Goal: Transaction & Acquisition: Purchase product/service

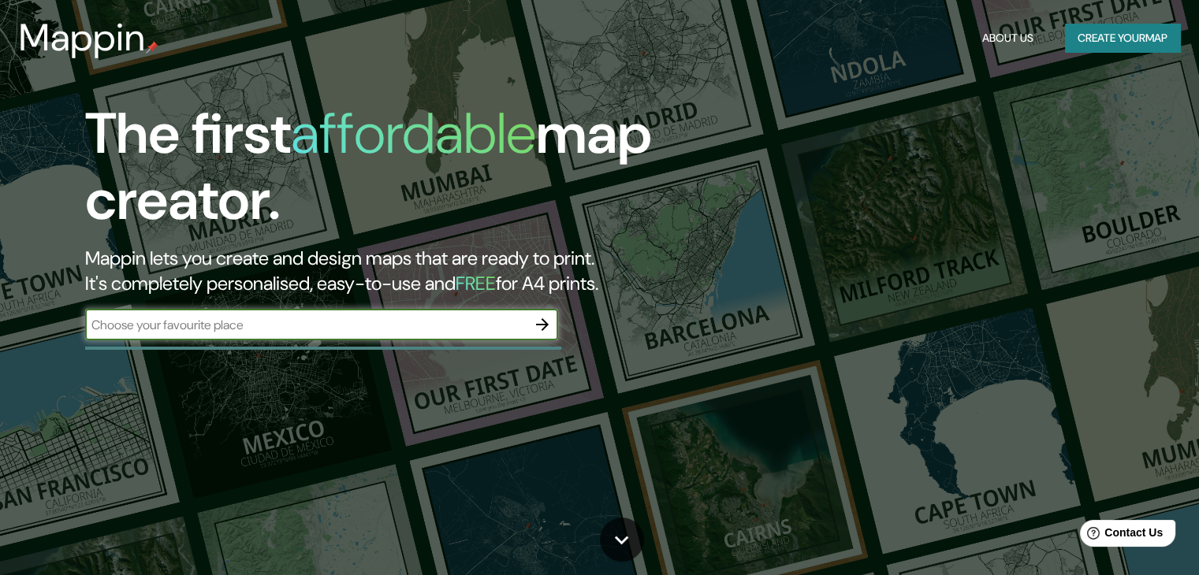
click at [310, 329] on input "text" at bounding box center [305, 325] width 441 height 18
click at [226, 321] on input "text" at bounding box center [305, 325] width 441 height 18
type input "x"
type input "Cajamarca7"
click at [544, 324] on icon "button" at bounding box center [542, 324] width 13 height 13
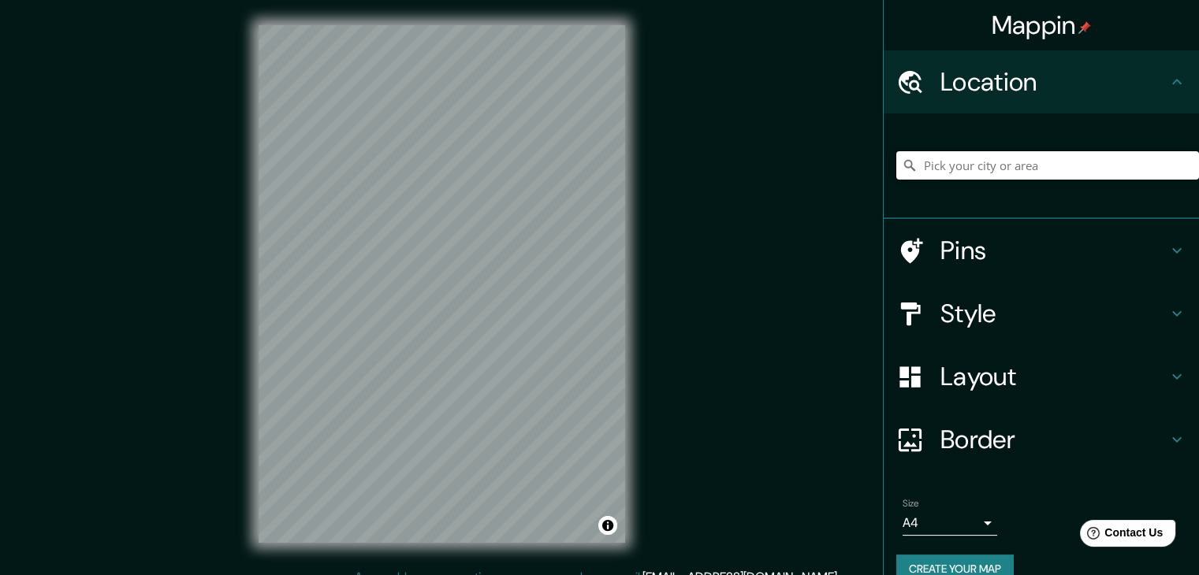
click at [952, 171] on input "Pick your city or area" at bounding box center [1047, 165] width 303 height 28
click at [1018, 188] on div at bounding box center [1047, 165] width 303 height 79
click at [1031, 163] on input "Pick your city or area" at bounding box center [1047, 165] width 303 height 28
click at [1111, 257] on h4 "Pins" at bounding box center [1053, 251] width 227 height 32
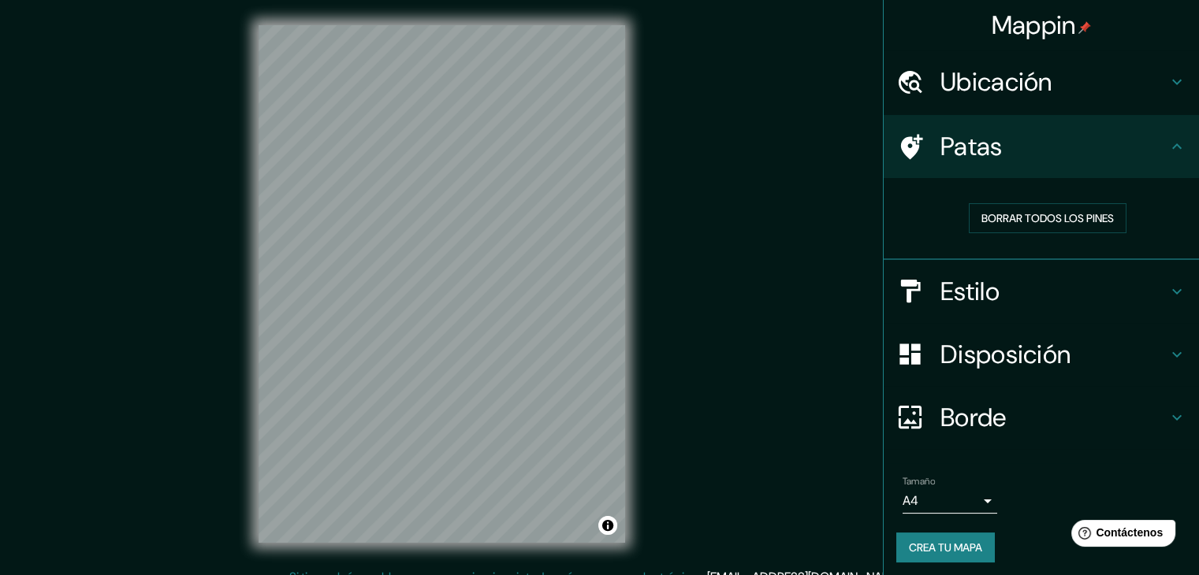
click at [911, 219] on div "Borrar todos los pines" at bounding box center [1047, 218] width 277 height 30
click at [965, 93] on font "Ubicación" at bounding box center [996, 81] width 112 height 33
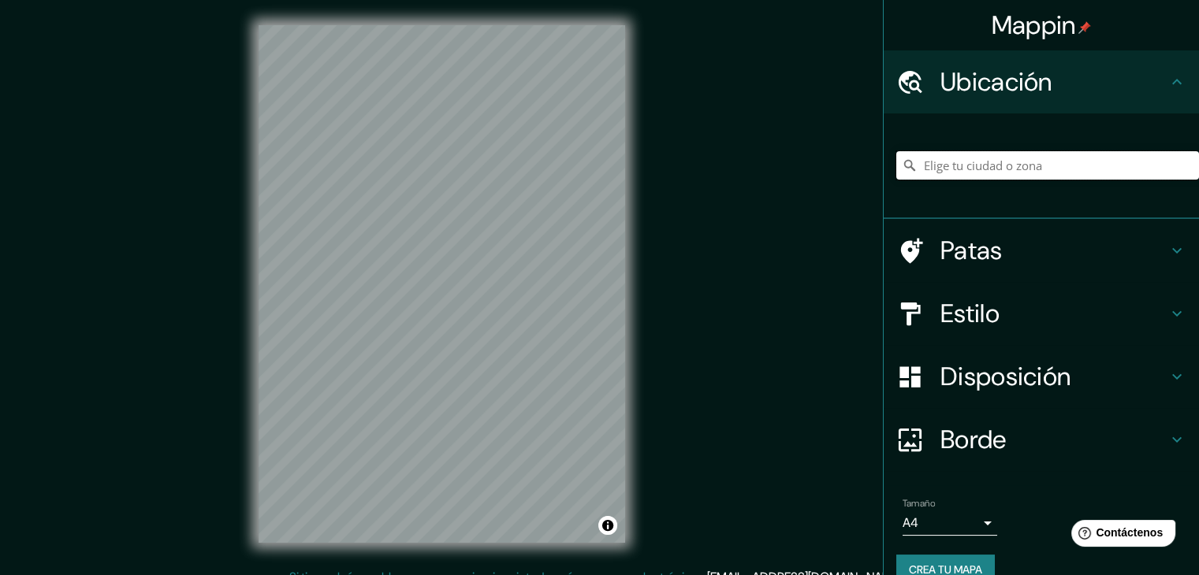
click at [1002, 173] on input "Elige tu ciudad o zona" at bounding box center [1047, 165] width 303 height 28
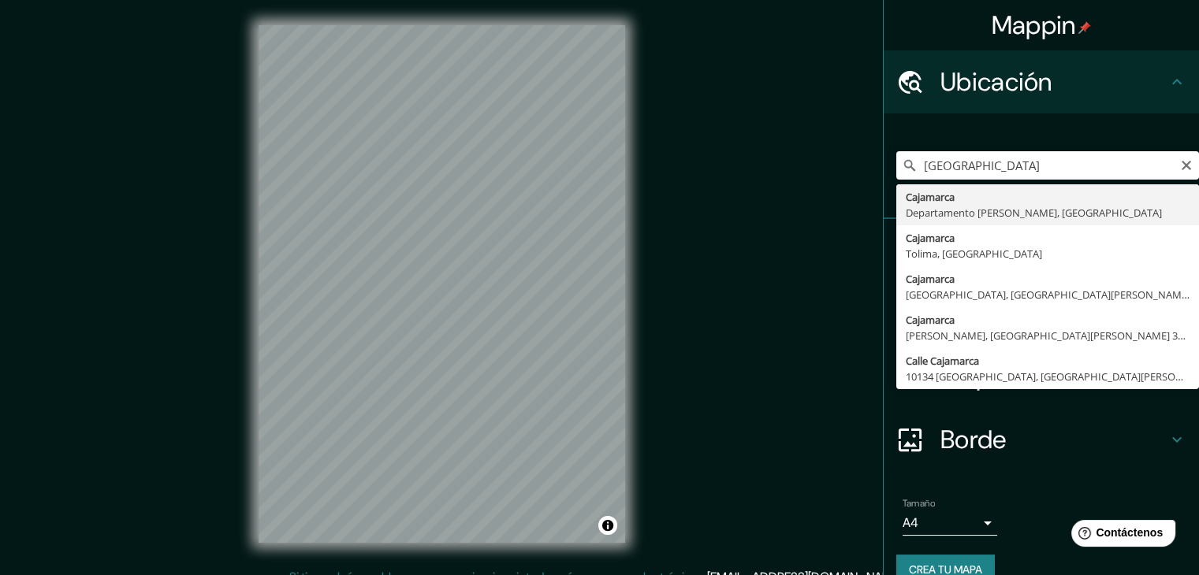
type input "Cajamarca, [GEOGRAPHIC_DATA][PERSON_NAME], [GEOGRAPHIC_DATA]"
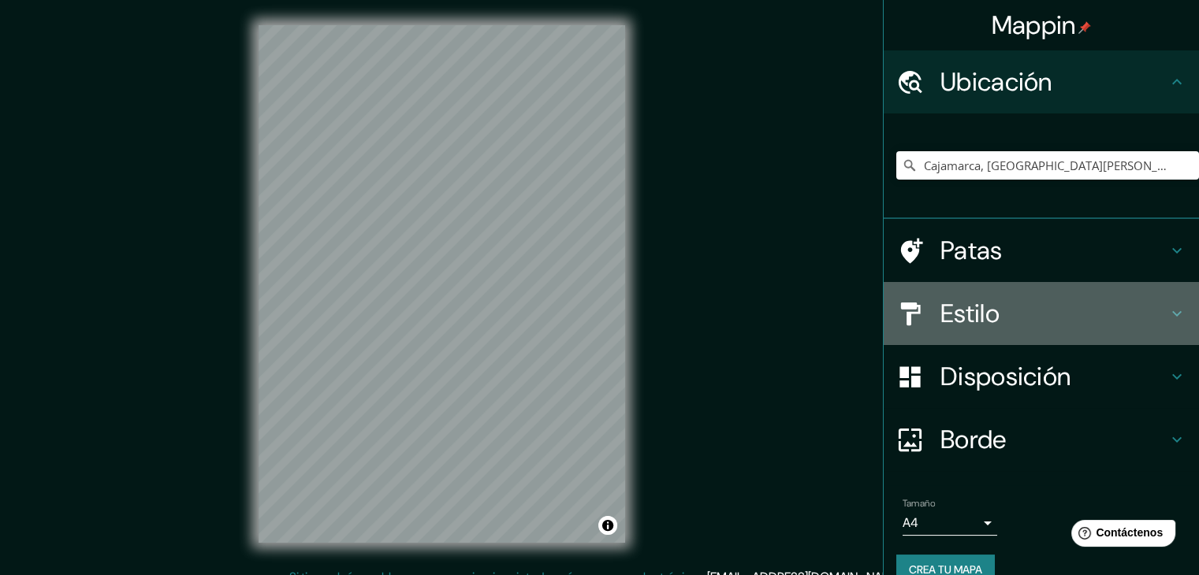
click at [1177, 312] on div "Estilo" at bounding box center [1040, 313] width 315 height 63
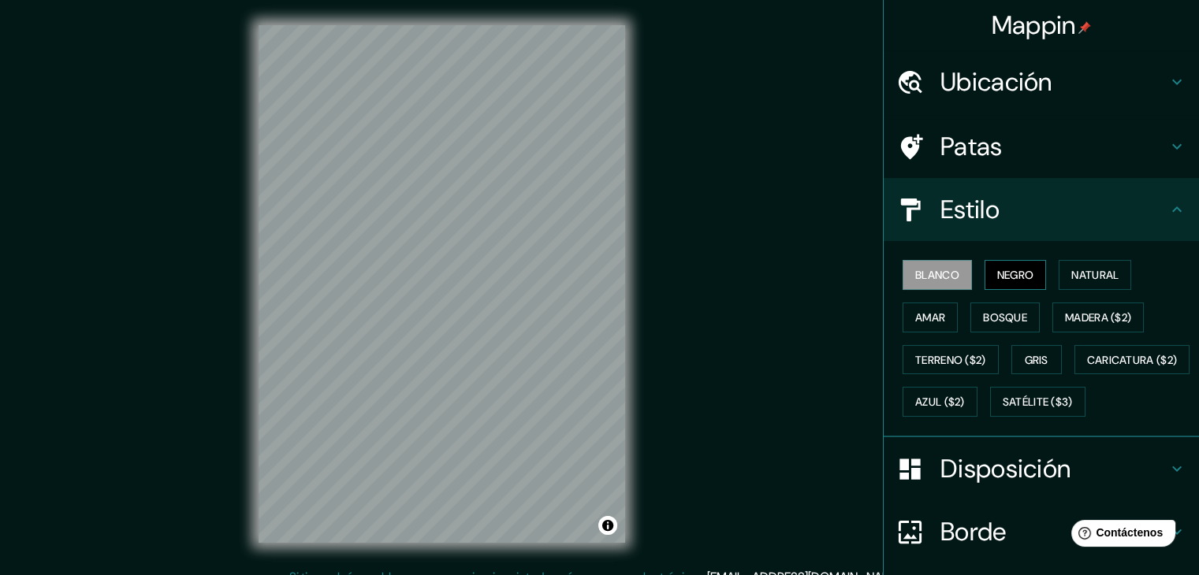
click at [997, 281] on font "Negro" at bounding box center [1015, 275] width 37 height 14
click at [1084, 276] on font "Natural" at bounding box center [1094, 275] width 47 height 14
click at [946, 281] on font "Blanco" at bounding box center [937, 275] width 44 height 14
click at [995, 325] on font "Bosque" at bounding box center [1005, 317] width 44 height 20
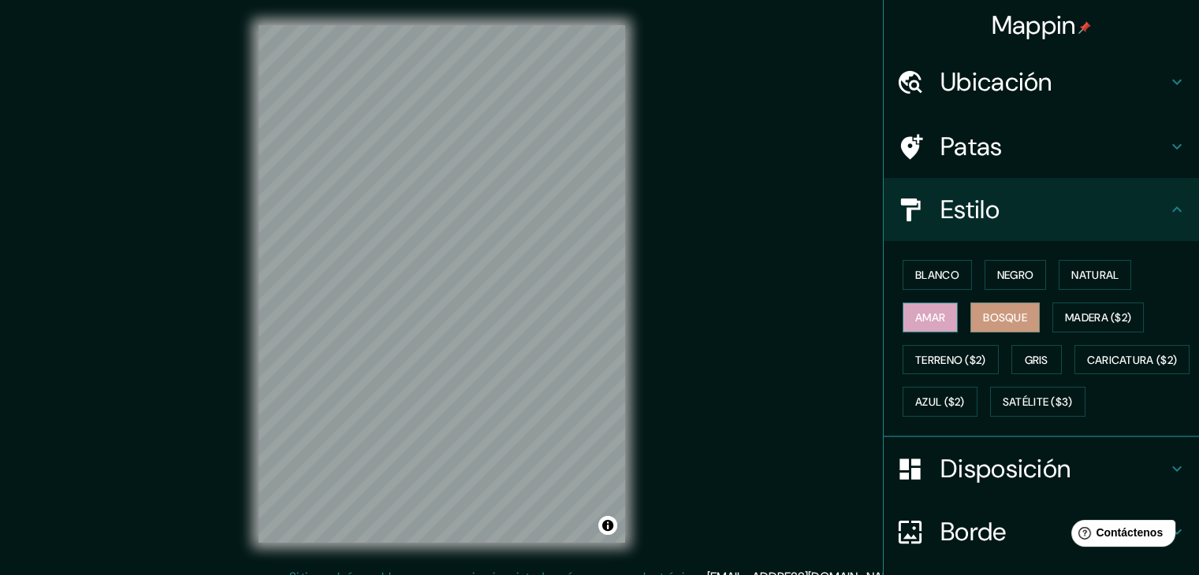
click at [927, 323] on font "Amar" at bounding box center [930, 317] width 30 height 20
click at [1081, 310] on font "Madera ($2)" at bounding box center [1098, 317] width 66 height 14
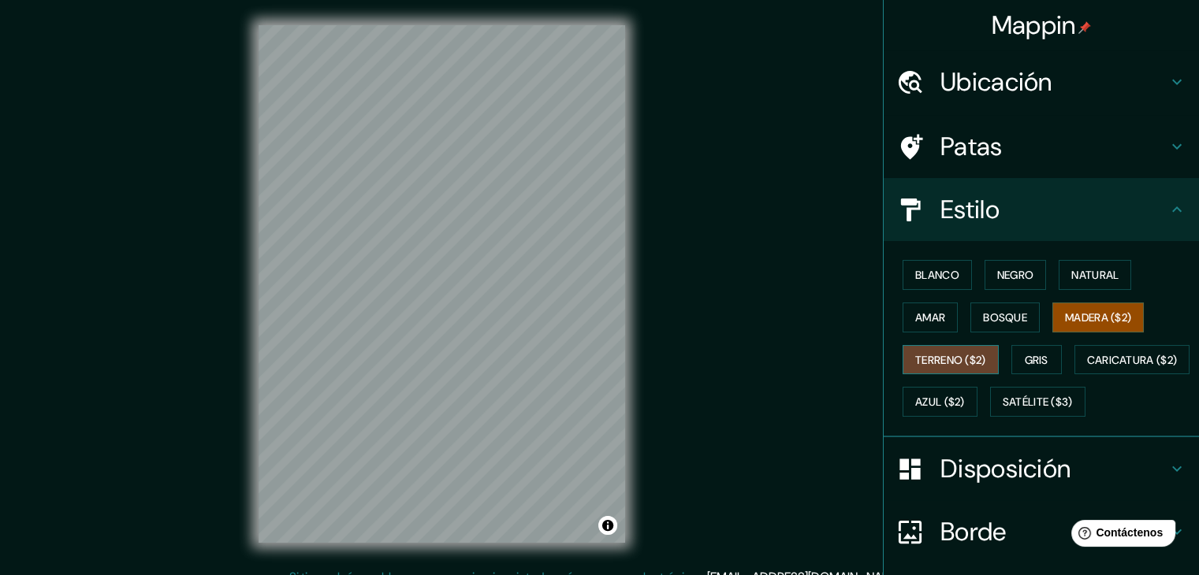
click at [931, 355] on font "Terreno ($2)" at bounding box center [950, 360] width 71 height 14
click at [1027, 355] on font "Gris" at bounding box center [1036, 360] width 24 height 14
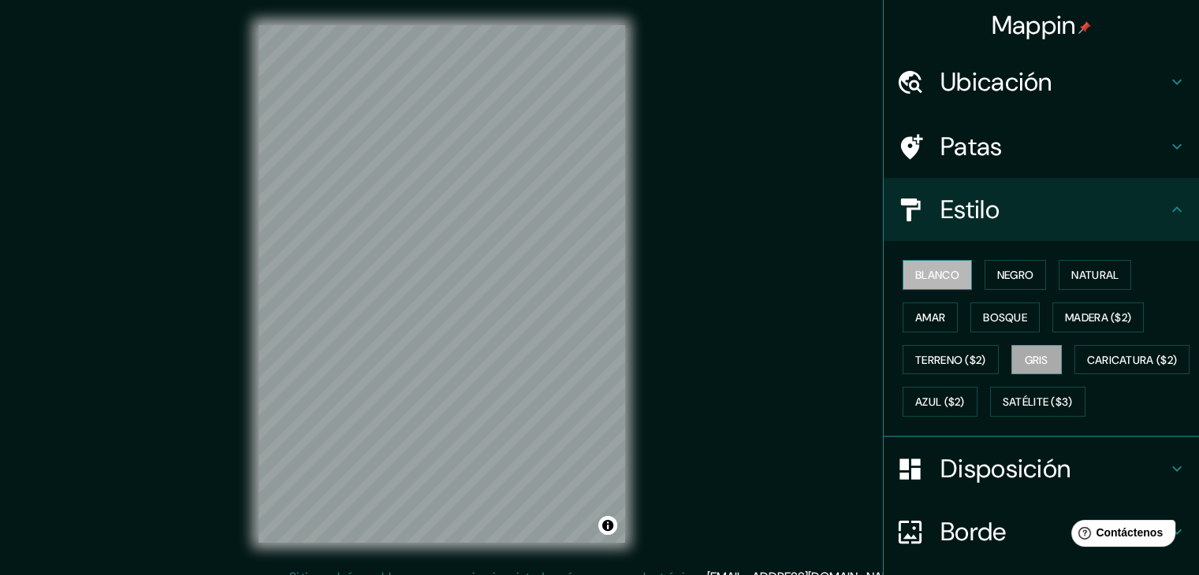
click at [924, 278] on font "Blanco" at bounding box center [937, 275] width 44 height 14
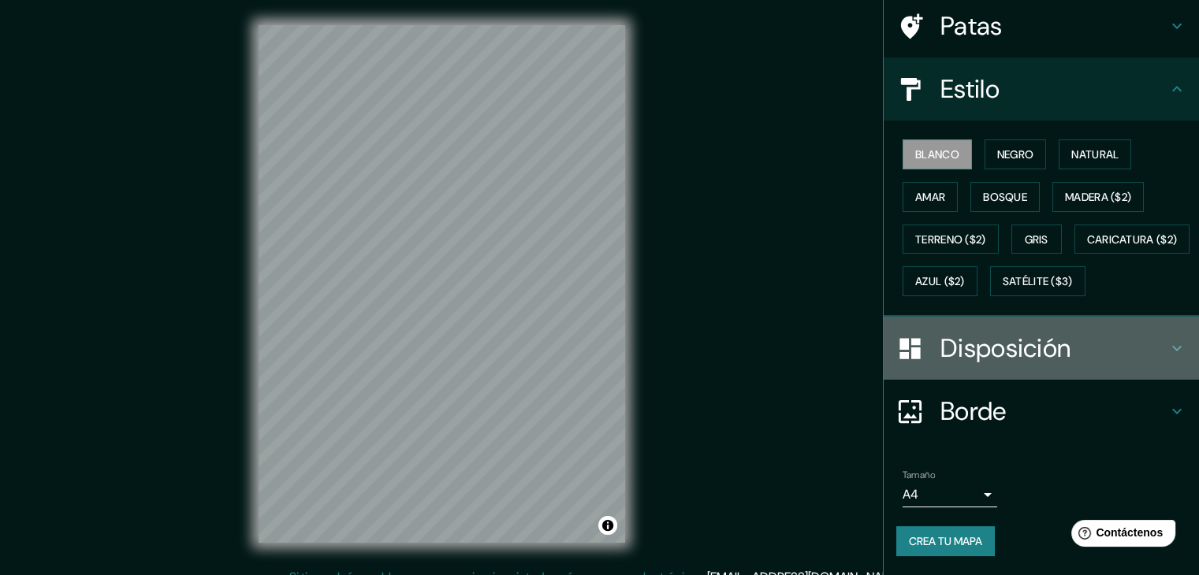
click at [1039, 357] on font "Disposición" at bounding box center [1005, 348] width 130 height 33
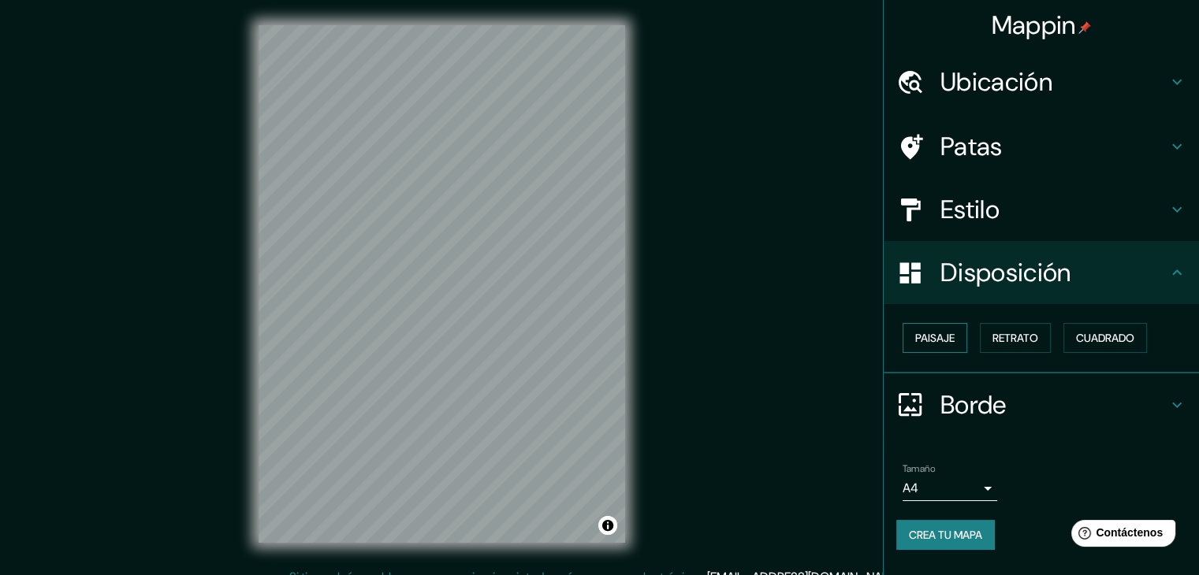
click at [930, 341] on font "Paisaje" at bounding box center [934, 338] width 39 height 14
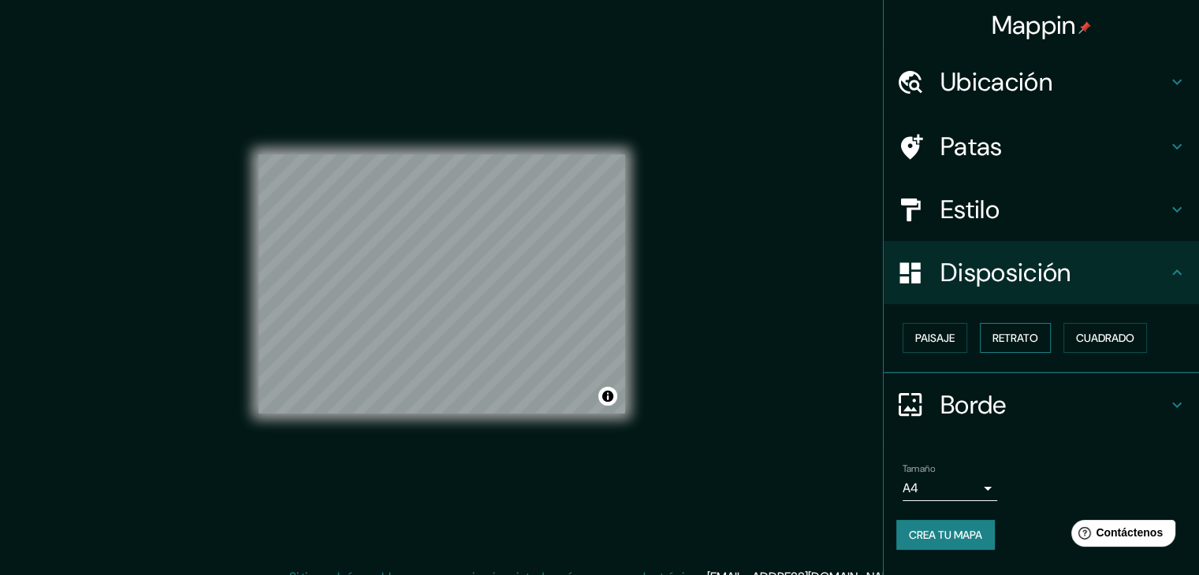
click at [1006, 331] on font "Retrato" at bounding box center [1015, 338] width 46 height 14
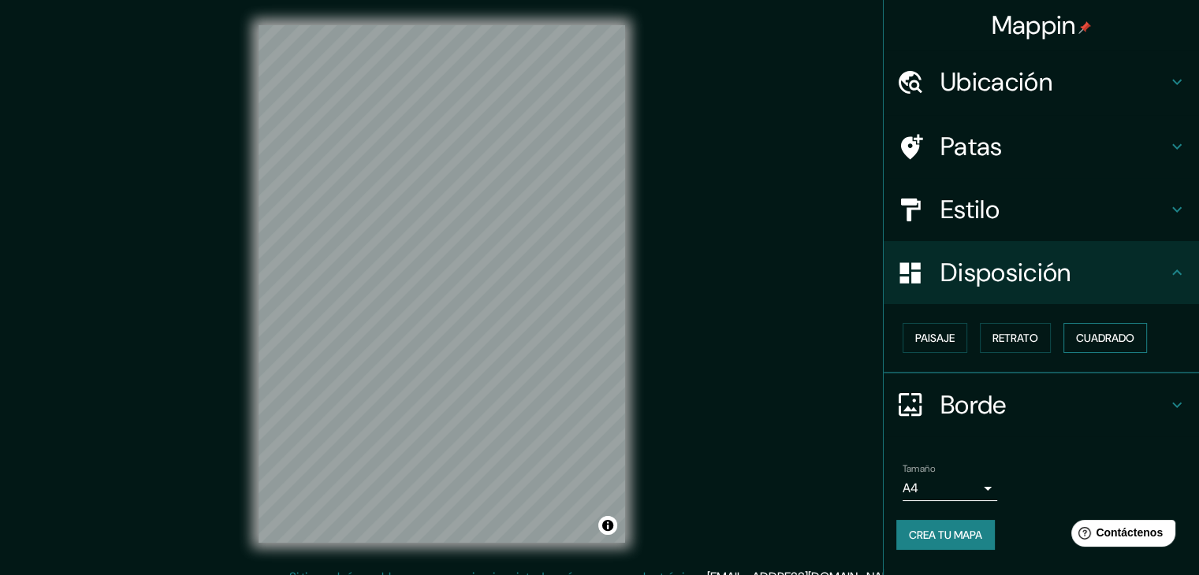
click at [1089, 332] on font "Cuadrado" at bounding box center [1105, 338] width 58 height 14
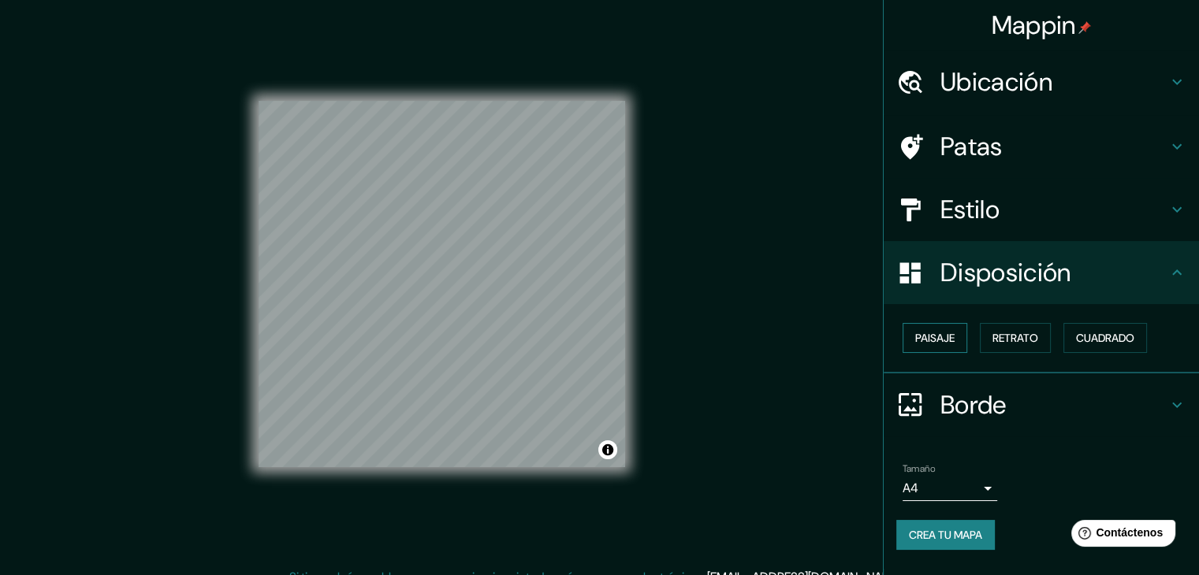
click at [926, 335] on font "Paisaje" at bounding box center [934, 338] width 39 height 14
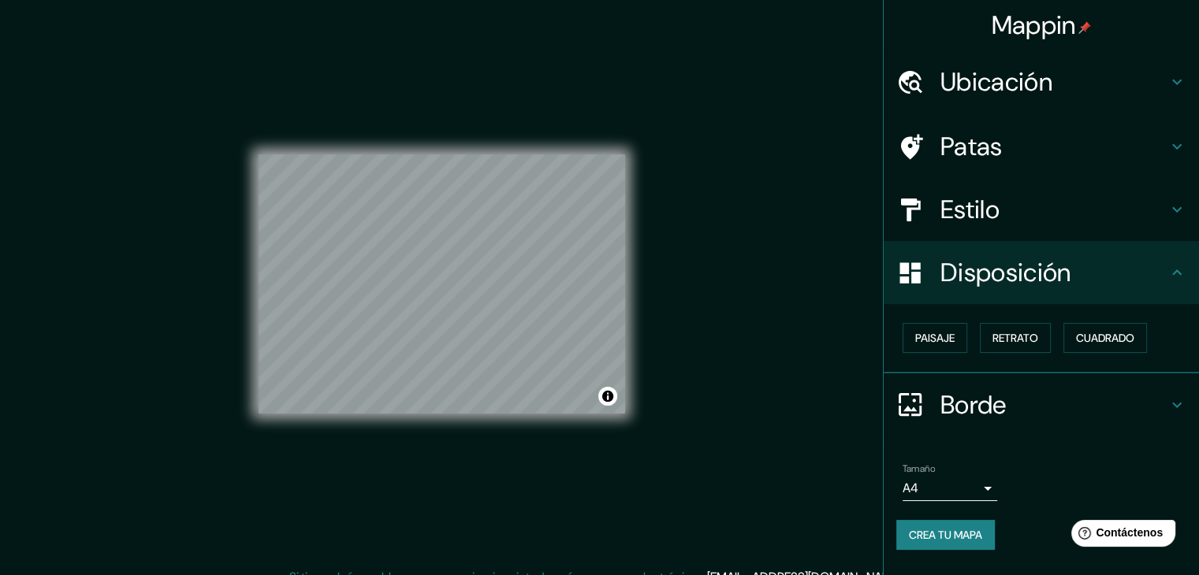
click at [936, 206] on div at bounding box center [918, 210] width 44 height 28
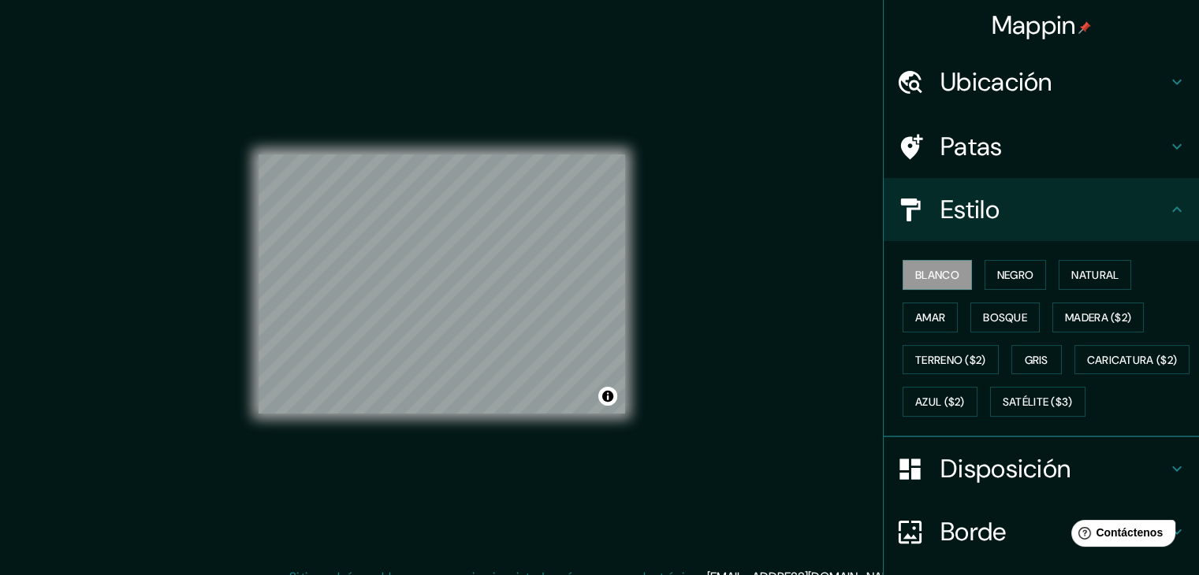
click at [990, 143] on font "Patas" at bounding box center [971, 146] width 62 height 33
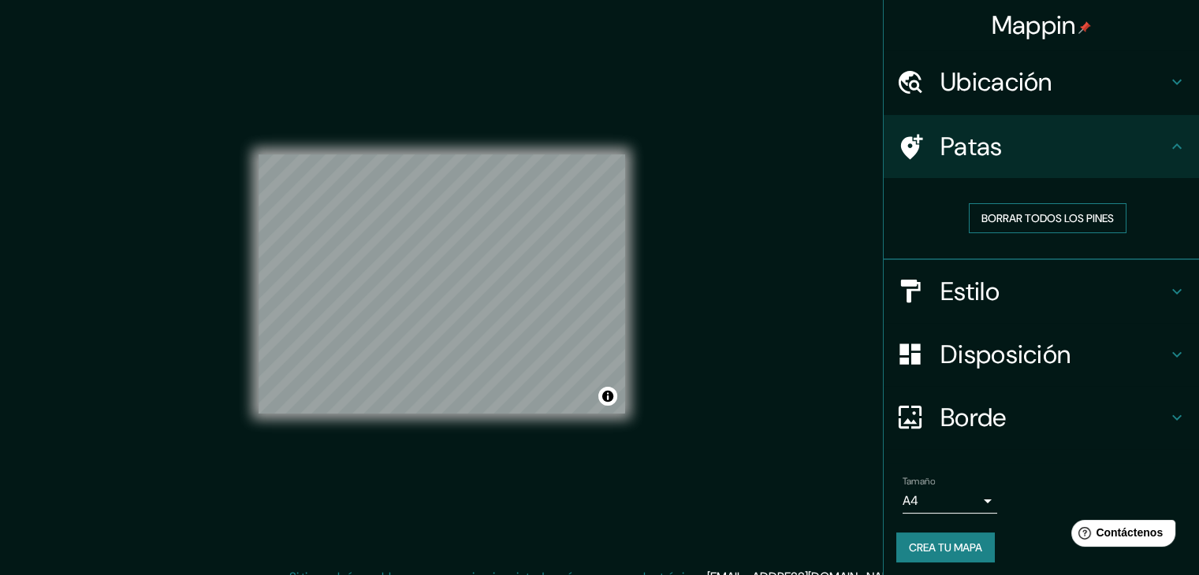
click at [1003, 216] on font "Borrar todos los pines" at bounding box center [1047, 218] width 132 height 14
click at [958, 421] on font "Borde" at bounding box center [973, 417] width 66 height 33
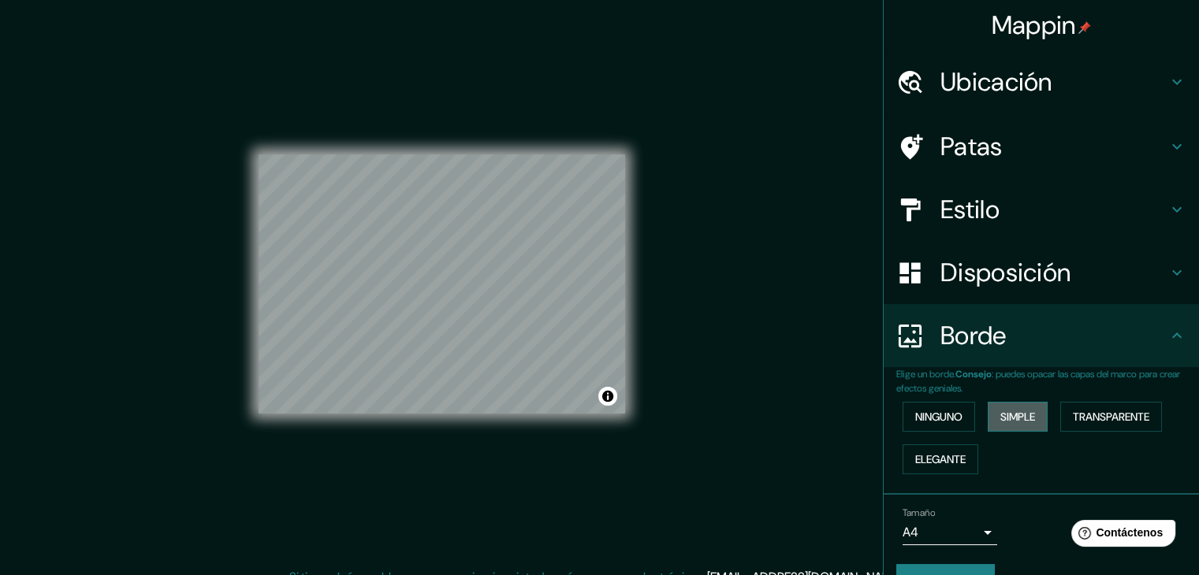
click at [1028, 417] on font "Simple" at bounding box center [1017, 417] width 35 height 14
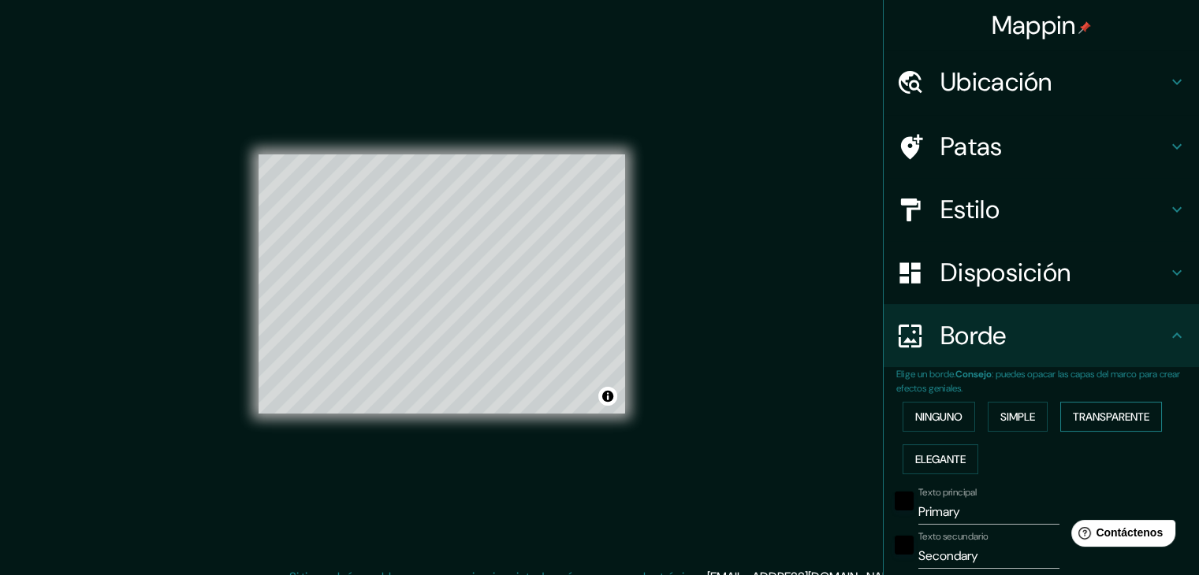
click at [1080, 413] on font "Transparente" at bounding box center [1111, 417] width 76 height 14
click at [943, 467] on font "Elegante" at bounding box center [940, 459] width 50 height 20
click at [915, 421] on font "Ninguno" at bounding box center [938, 417] width 47 height 14
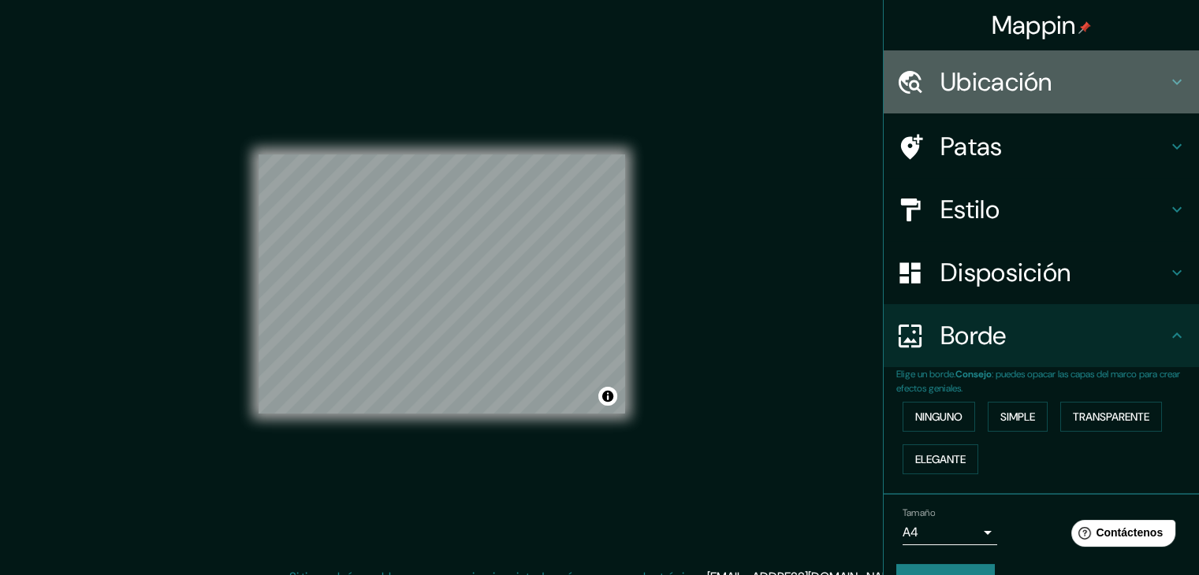
click at [1023, 92] on font "Ubicación" at bounding box center [996, 81] width 112 height 33
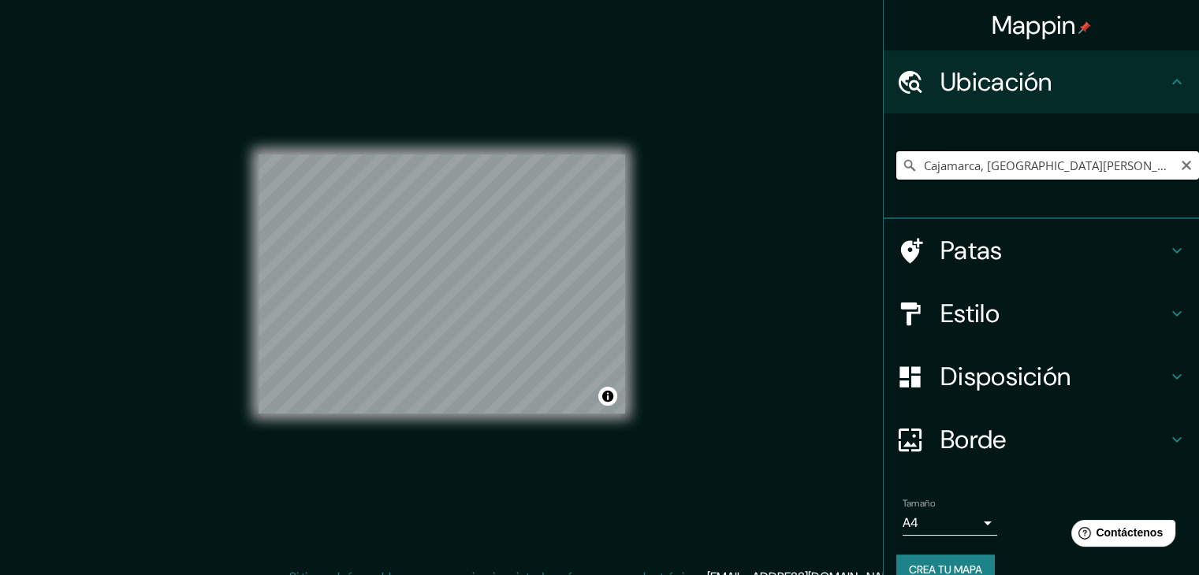
click at [1008, 172] on input "Cajamarca, [GEOGRAPHIC_DATA][PERSON_NAME], [GEOGRAPHIC_DATA]" at bounding box center [1047, 165] width 303 height 28
click at [1076, 173] on input "Cajamarca, [GEOGRAPHIC_DATA][PERSON_NAME], [GEOGRAPHIC_DATA]" at bounding box center [1047, 165] width 303 height 28
click at [742, 259] on div "Mappin Ubicación Cajamarca, [GEOGRAPHIC_DATA][PERSON_NAME], [GEOGRAPHIC_DATA] P…" at bounding box center [599, 296] width 1199 height 593
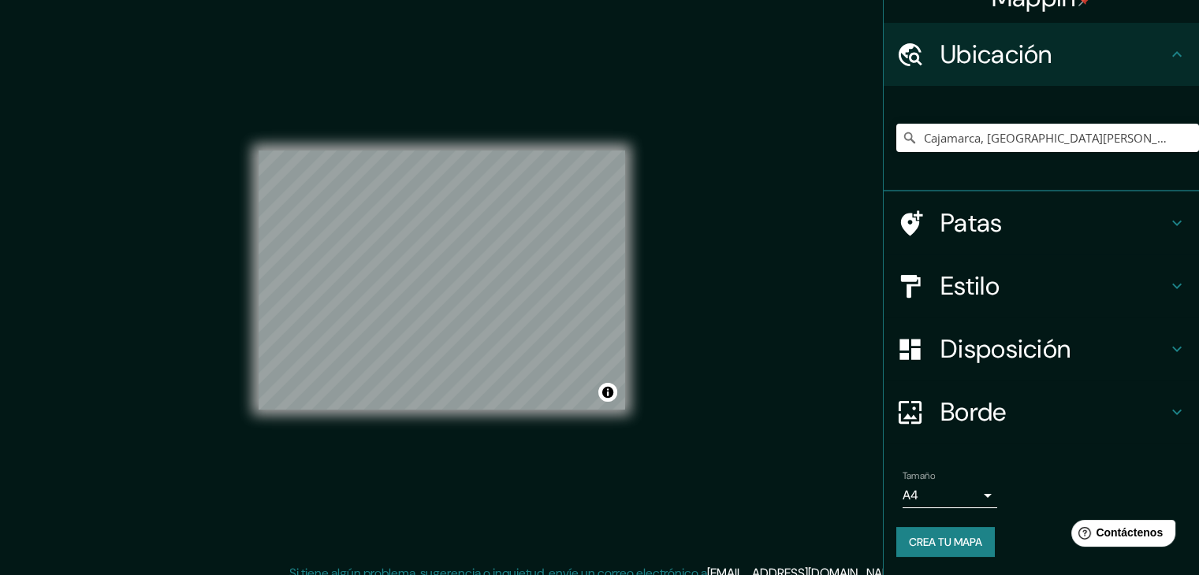
scroll to position [18, 0]
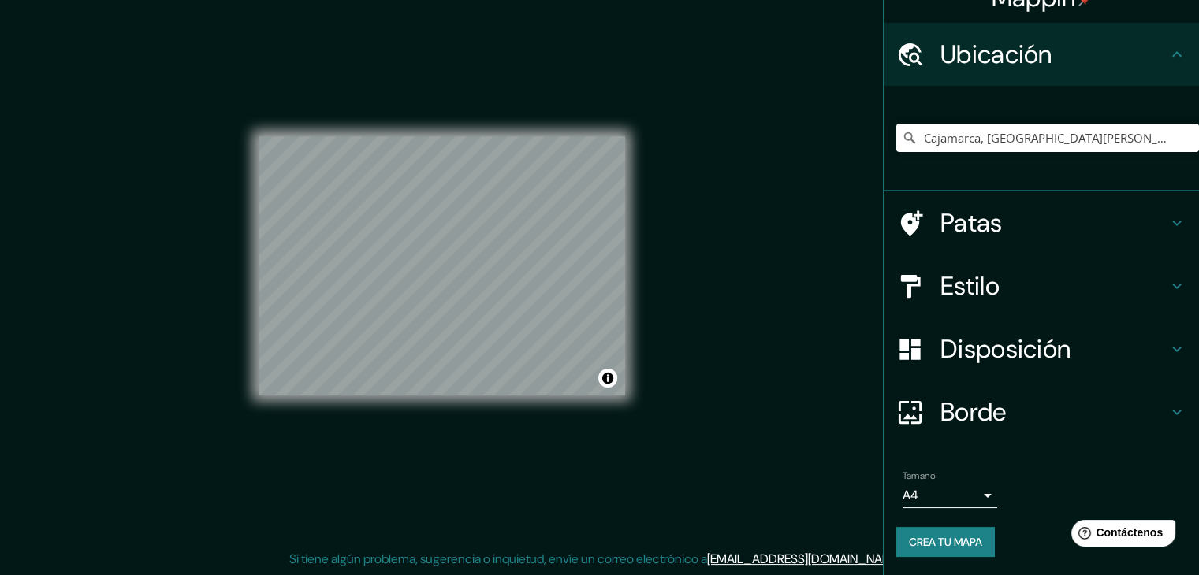
click at [949, 486] on body "Mappin Ubicación Cajamarca, [GEOGRAPHIC_DATA][PERSON_NAME], [GEOGRAPHIC_DATA] P…" at bounding box center [599, 269] width 1199 height 575
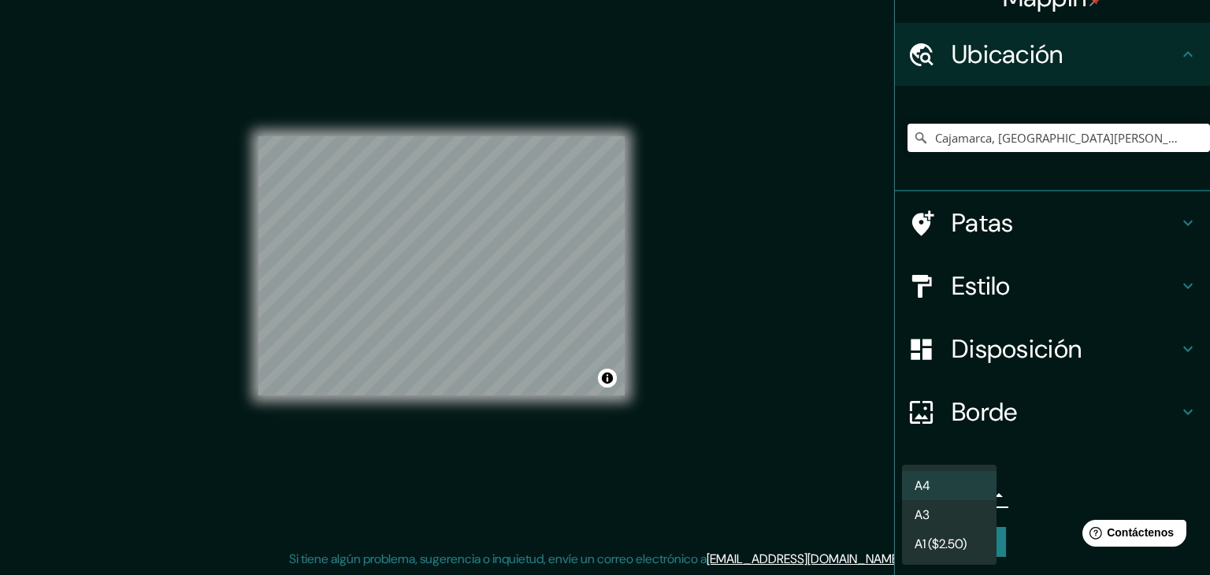
click at [947, 520] on li "A3" at bounding box center [949, 514] width 95 height 29
type input "a4"
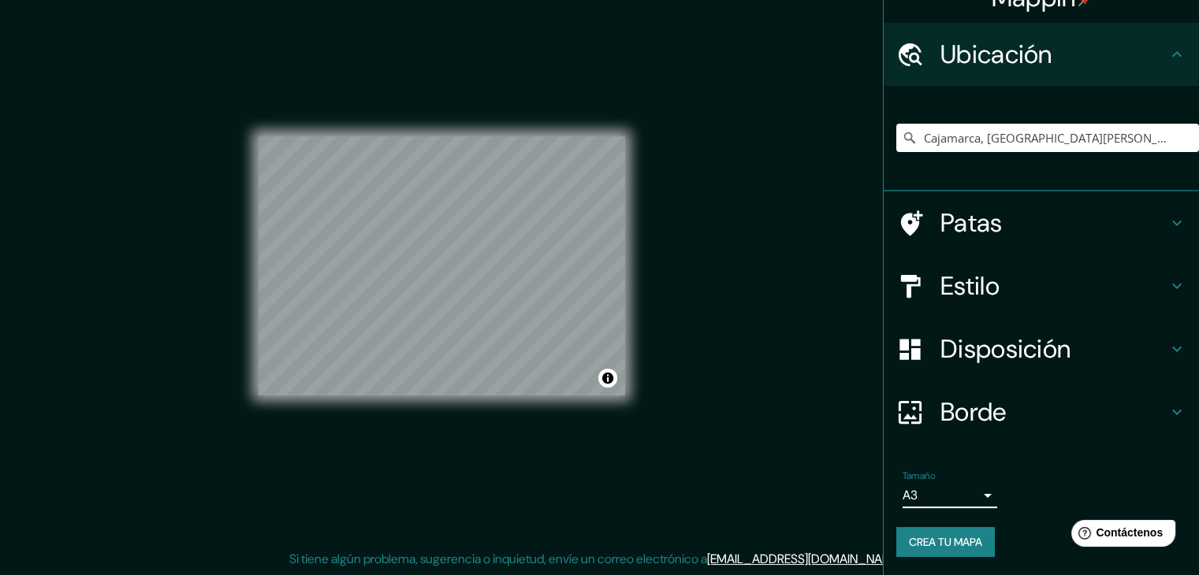
click at [942, 549] on font "Crea tu mapa" at bounding box center [945, 542] width 73 height 20
click at [492, 291] on div at bounding box center [490, 290] width 13 height 13
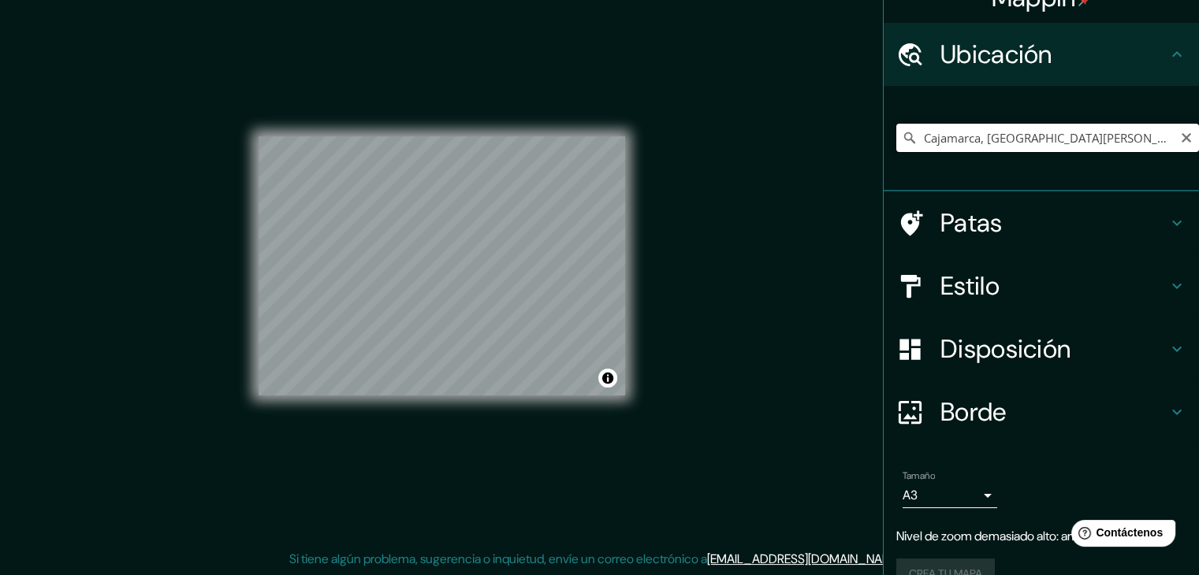
click at [1028, 132] on input "Cajamarca, [GEOGRAPHIC_DATA][PERSON_NAME], [GEOGRAPHIC_DATA]" at bounding box center [1047, 138] width 303 height 28
click at [1135, 131] on input "Cajamarca, [GEOGRAPHIC_DATA][PERSON_NAME], [GEOGRAPHIC_DATA]" at bounding box center [1047, 138] width 303 height 28
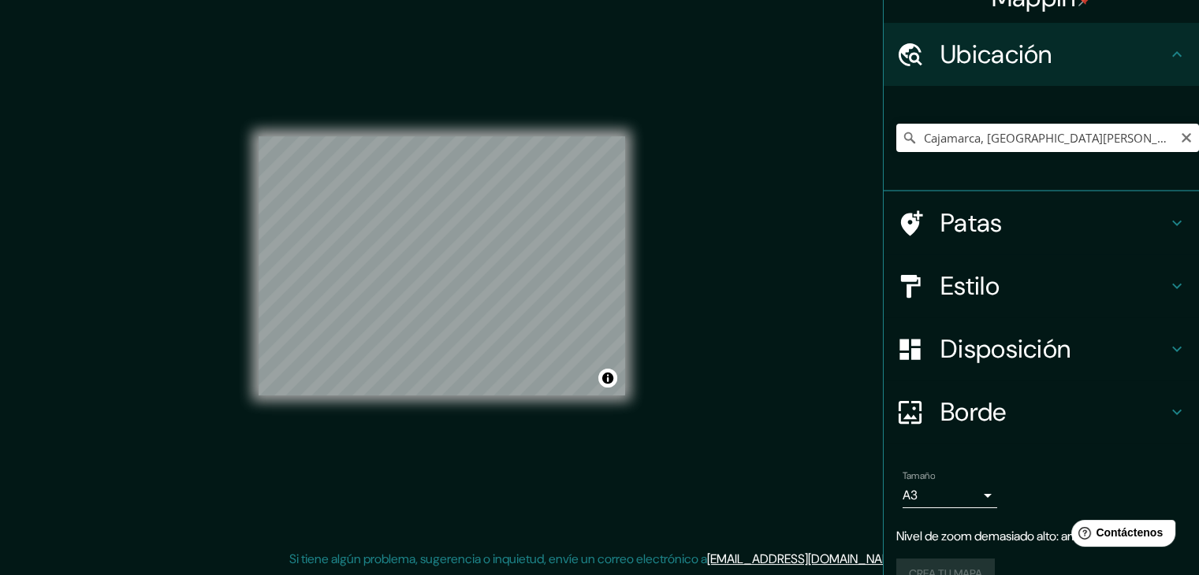
click at [902, 143] on icon at bounding box center [910, 138] width 16 height 16
click at [904, 137] on icon at bounding box center [909, 137] width 11 height 11
click at [1180, 139] on icon "Claro" at bounding box center [1186, 138] width 13 height 13
click at [1053, 139] on input "Elige tu ciudad o zona" at bounding box center [1047, 138] width 303 height 28
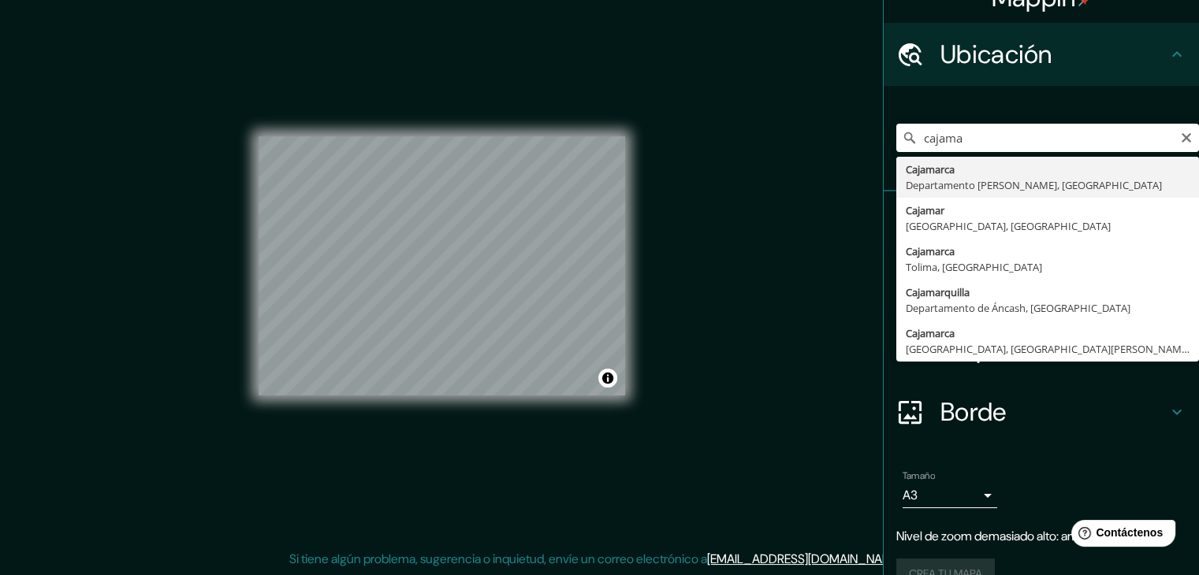
type input "Cajamarca, [GEOGRAPHIC_DATA][PERSON_NAME], [GEOGRAPHIC_DATA]"
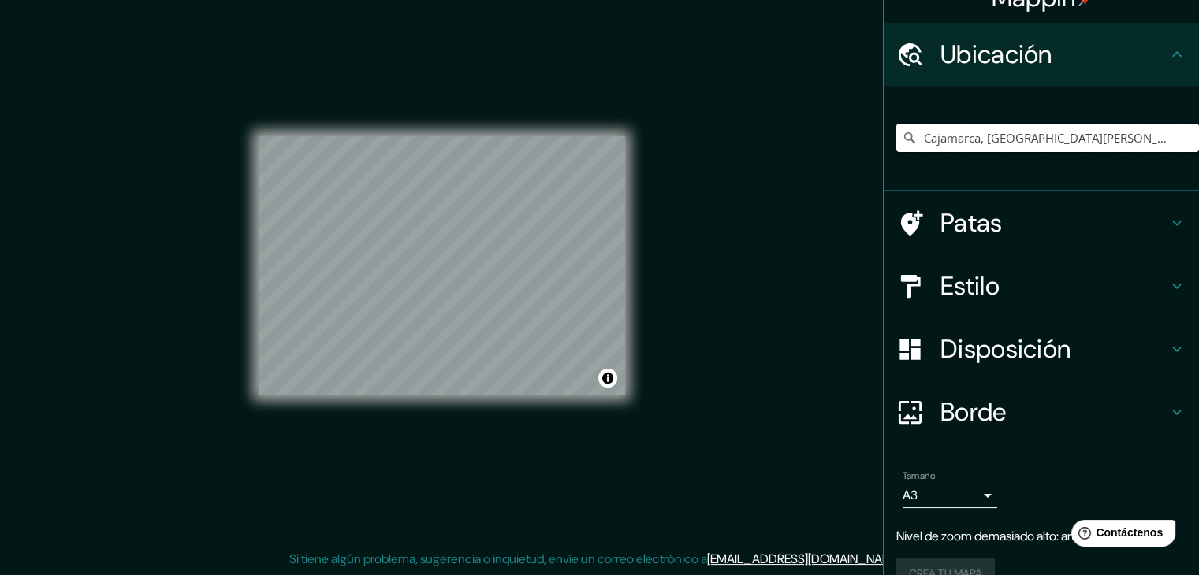
scroll to position [0, 0]
click at [980, 294] on font "Estilo" at bounding box center [969, 286] width 59 height 33
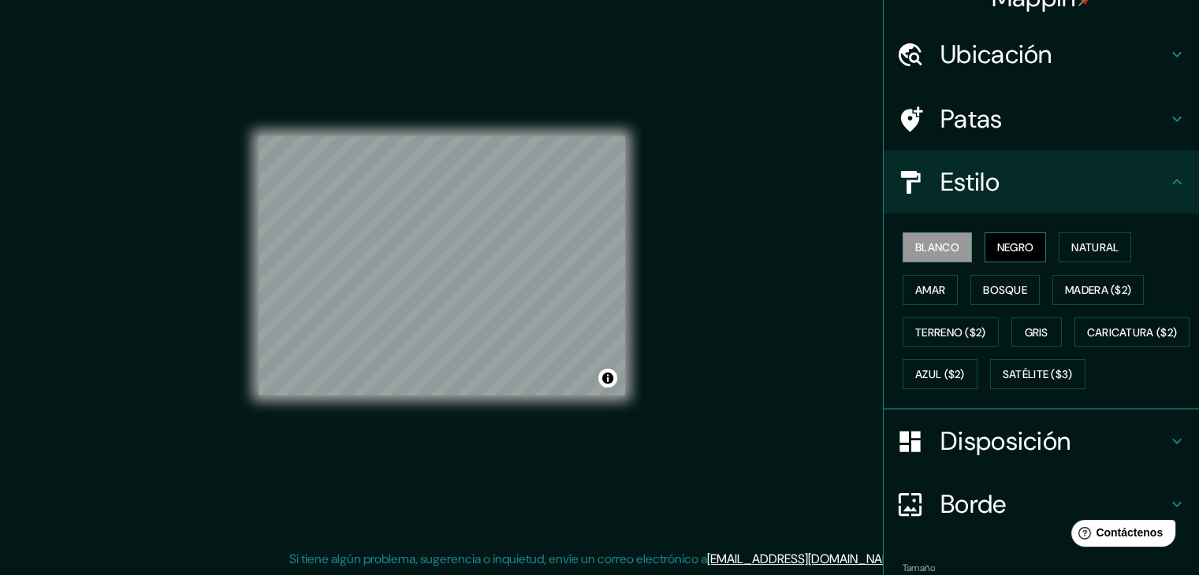
click at [1008, 234] on button "Negro" at bounding box center [1015, 247] width 62 height 30
click at [1058, 244] on button "Natural" at bounding box center [1094, 247] width 73 height 30
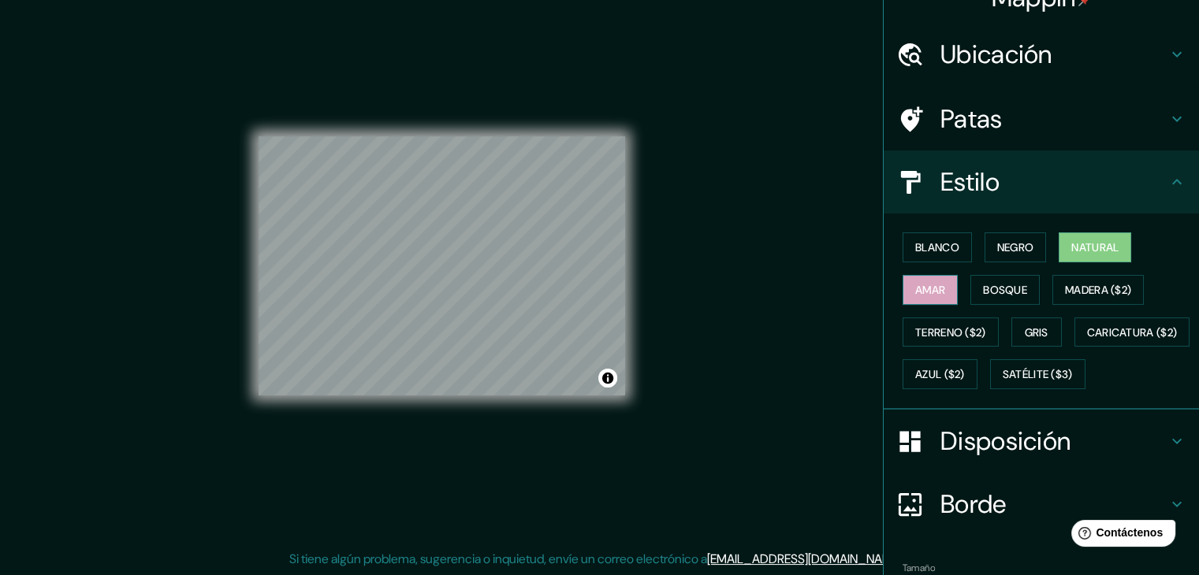
click at [922, 283] on font "Amar" at bounding box center [930, 290] width 30 height 14
click at [996, 284] on font "Bosque" at bounding box center [1005, 290] width 44 height 14
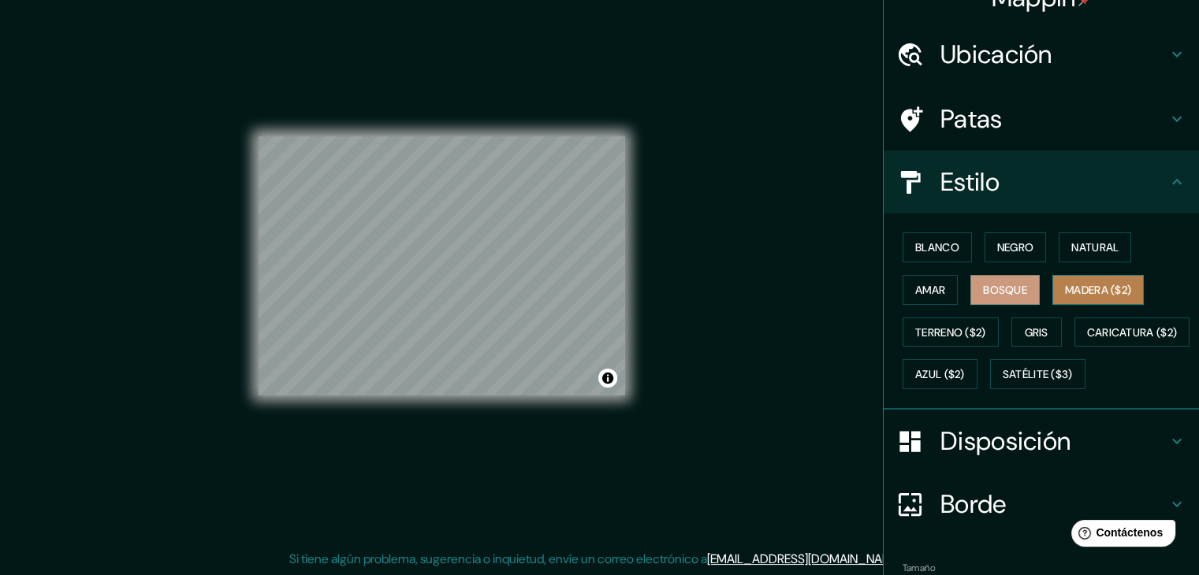
click at [1065, 294] on font "Madera ($2)" at bounding box center [1098, 290] width 66 height 14
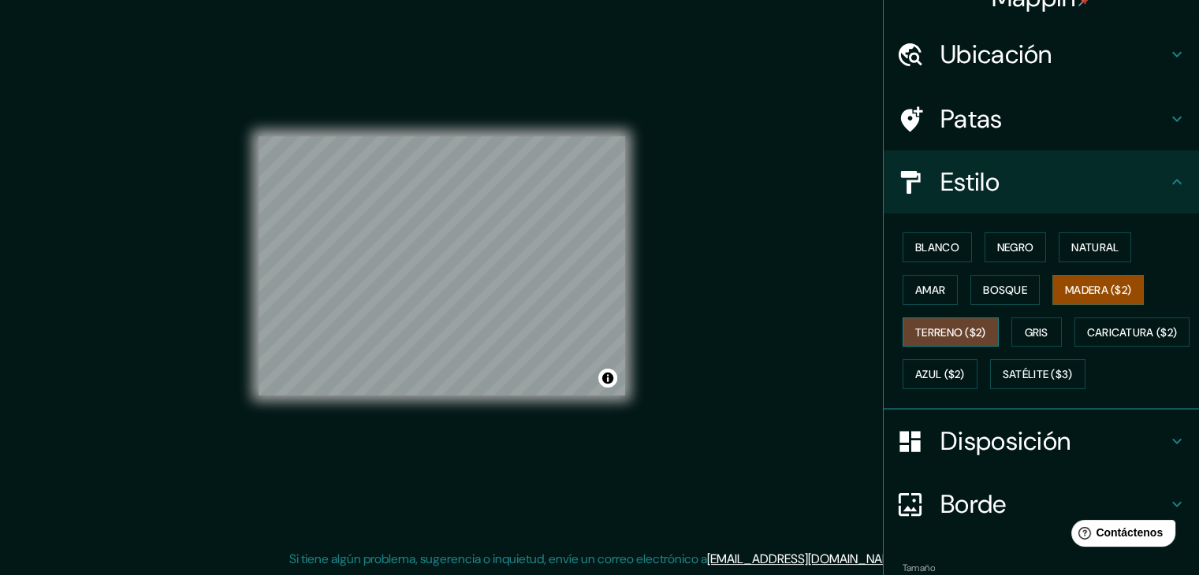
click at [932, 327] on font "Terreno ($2)" at bounding box center [950, 332] width 71 height 14
click at [1024, 326] on font "Gris" at bounding box center [1036, 332] width 24 height 14
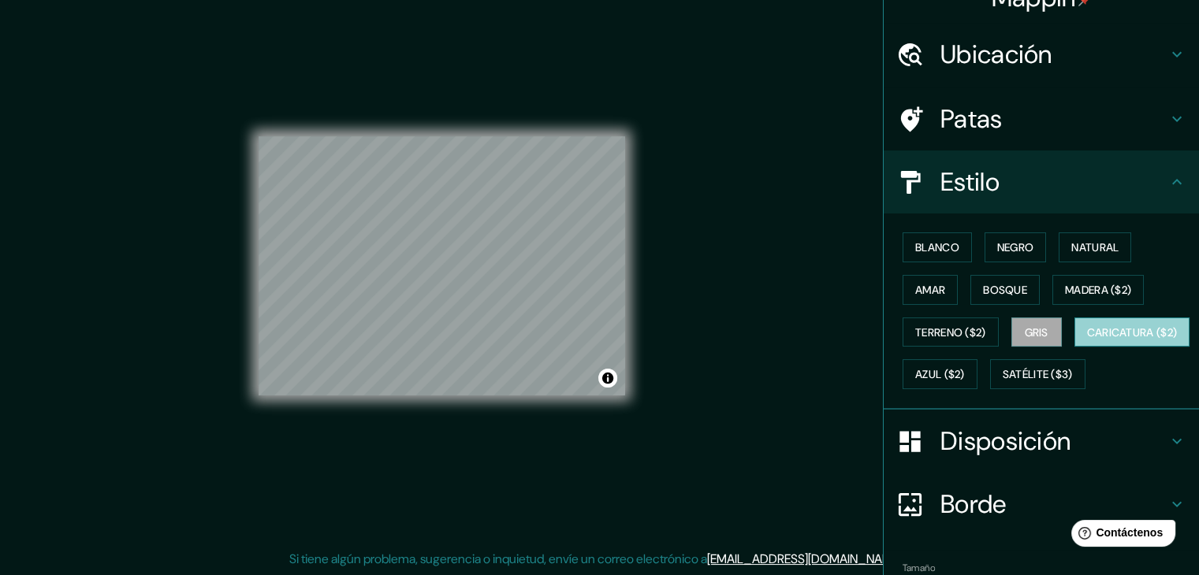
click at [1087, 340] on font "Caricatura ($2)" at bounding box center [1132, 332] width 91 height 14
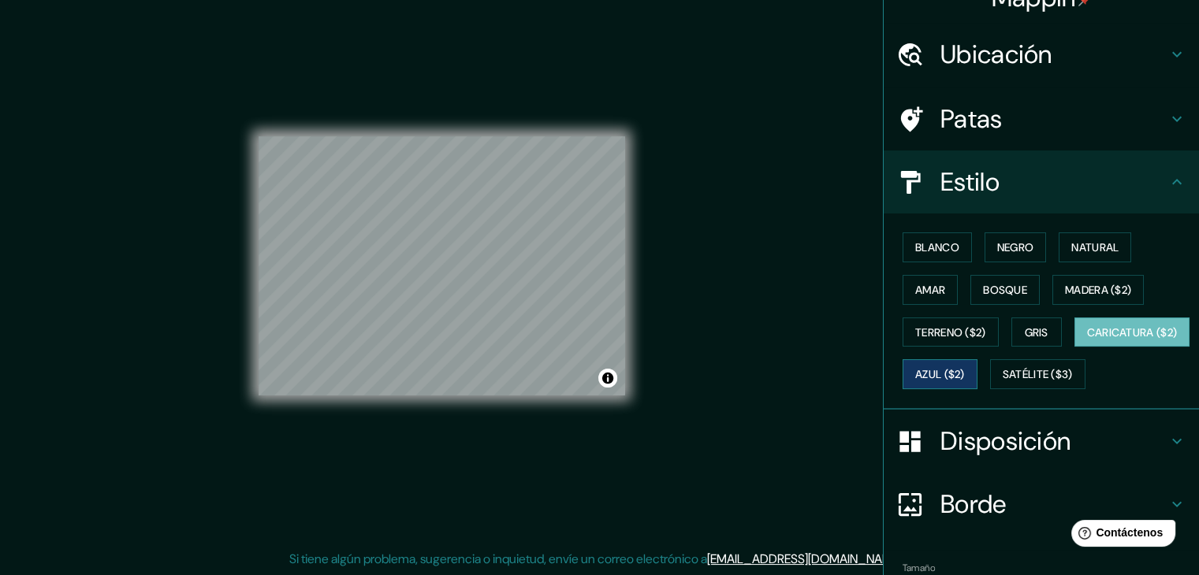
click at [965, 376] on font "Azul ($2)" at bounding box center [940, 375] width 50 height 14
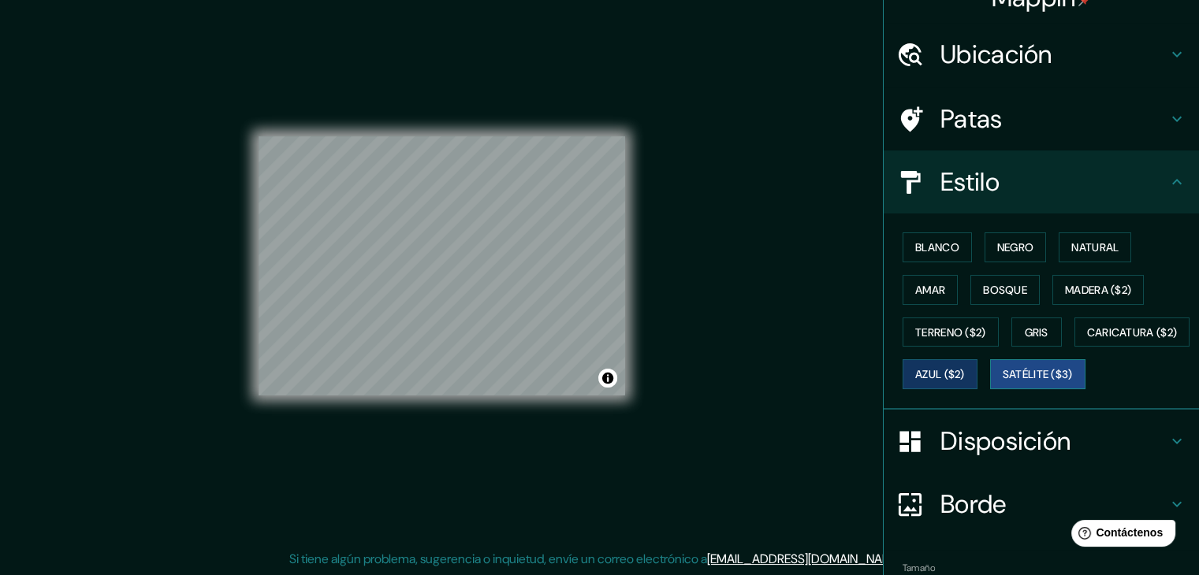
click at [1002, 385] on font "Satélite ($3)" at bounding box center [1037, 374] width 70 height 20
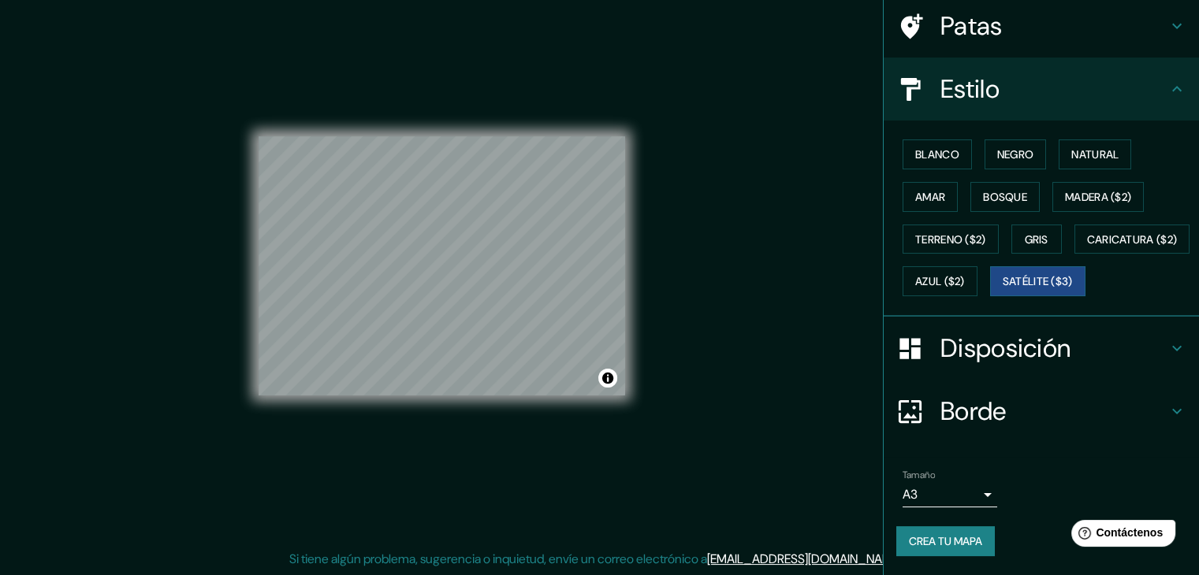
click at [1034, 277] on div "Blanco Negro Natural Amar Bosque Madera ($2) Terreno ($2) Gris Caricatura ($2) …" at bounding box center [1047, 217] width 303 height 169
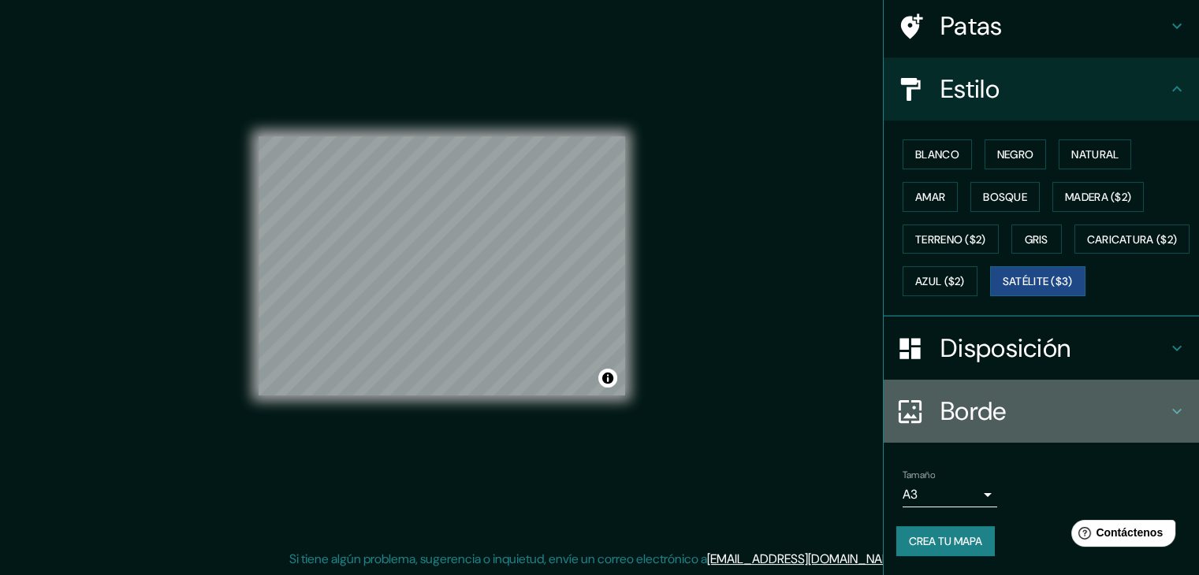
click at [1024, 389] on div "Borde" at bounding box center [1040, 411] width 315 height 63
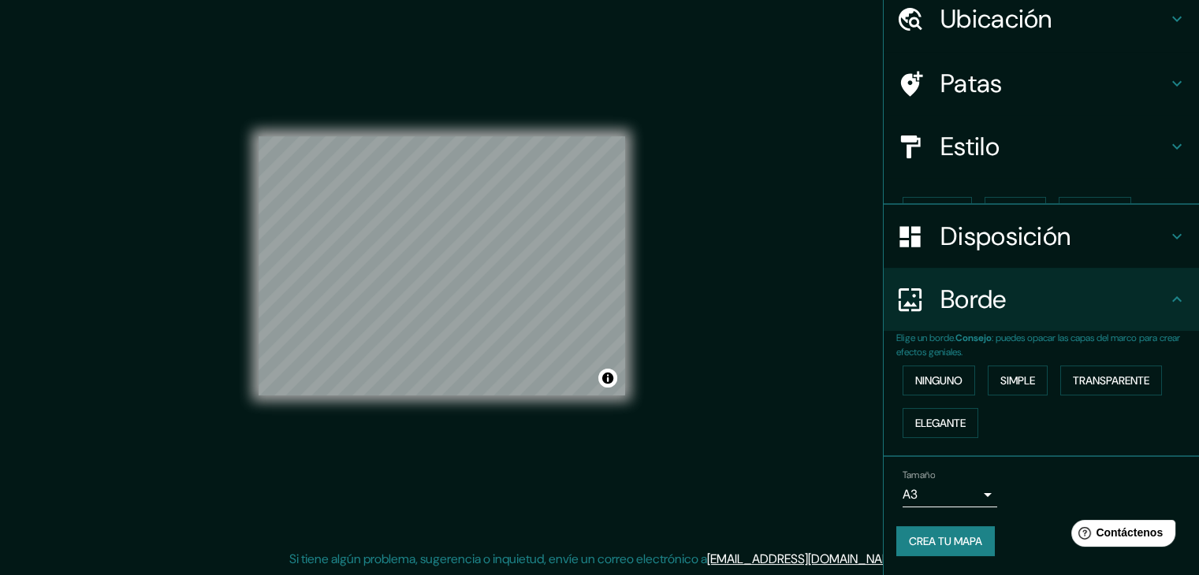
scroll to position [35, 0]
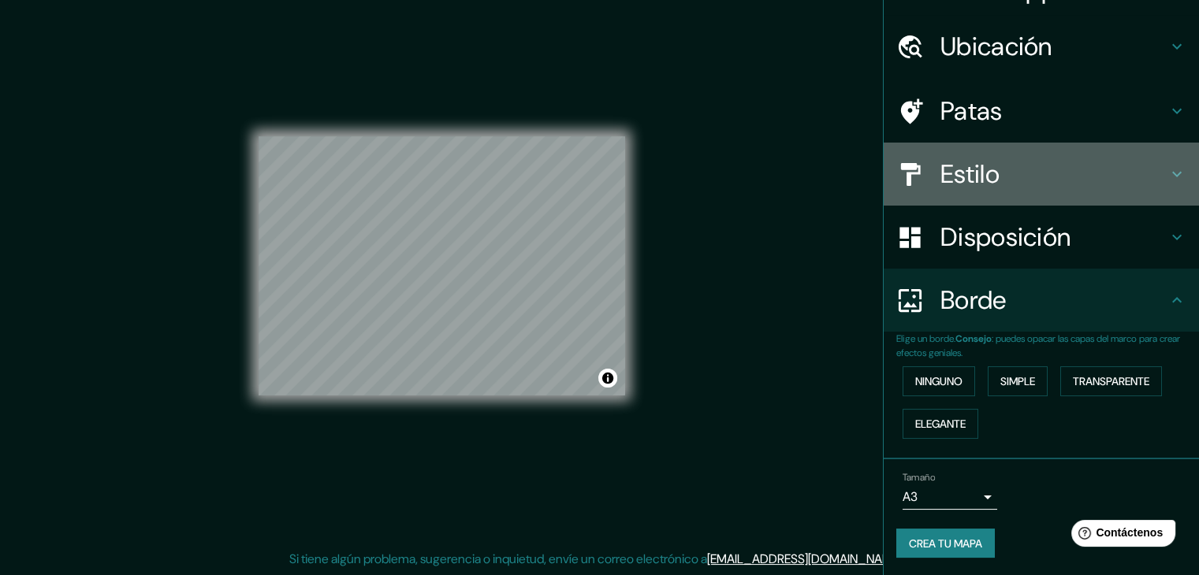
click at [978, 166] on font "Estilo" at bounding box center [969, 174] width 59 height 33
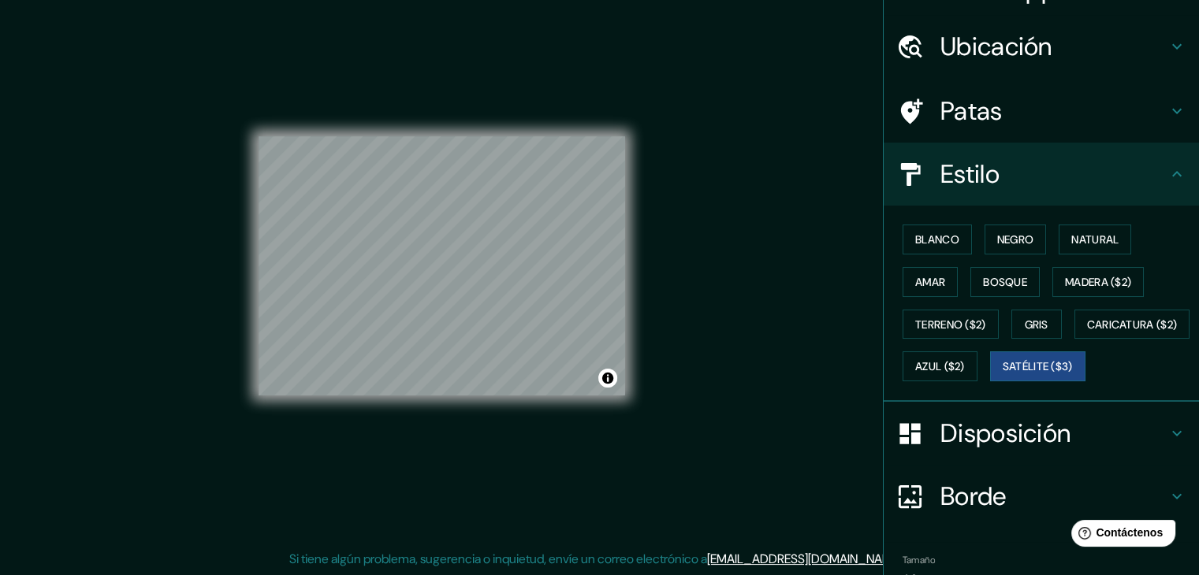
click at [1021, 465] on div "Disposición" at bounding box center [1040, 433] width 315 height 63
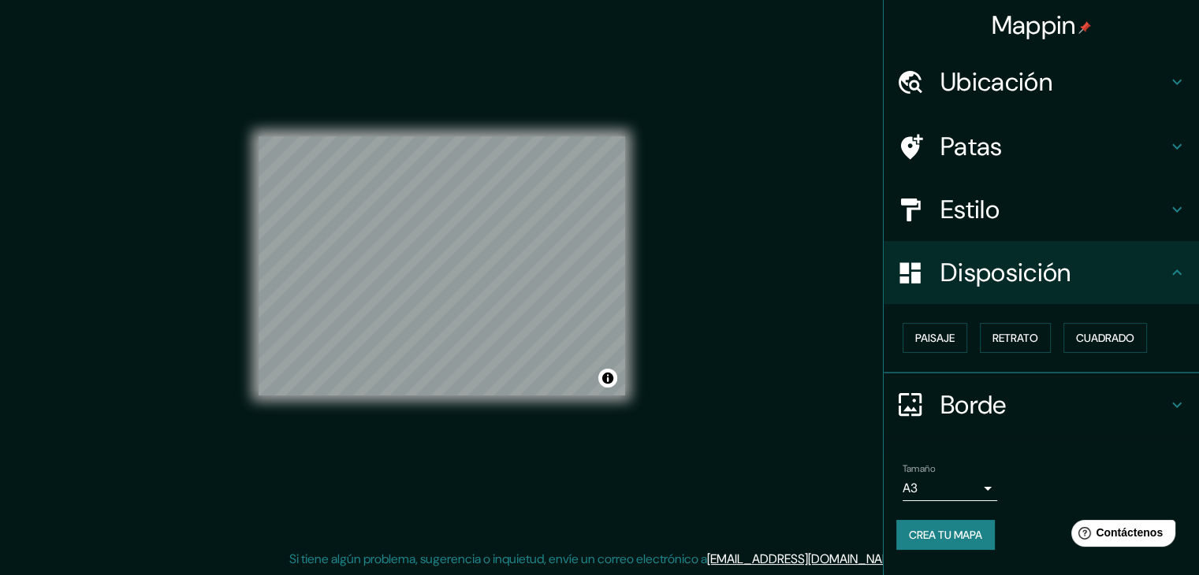
scroll to position [0, 0]
click at [957, 345] on button "Paisaje" at bounding box center [934, 338] width 65 height 30
click at [1012, 337] on font "Retrato" at bounding box center [1015, 338] width 46 height 14
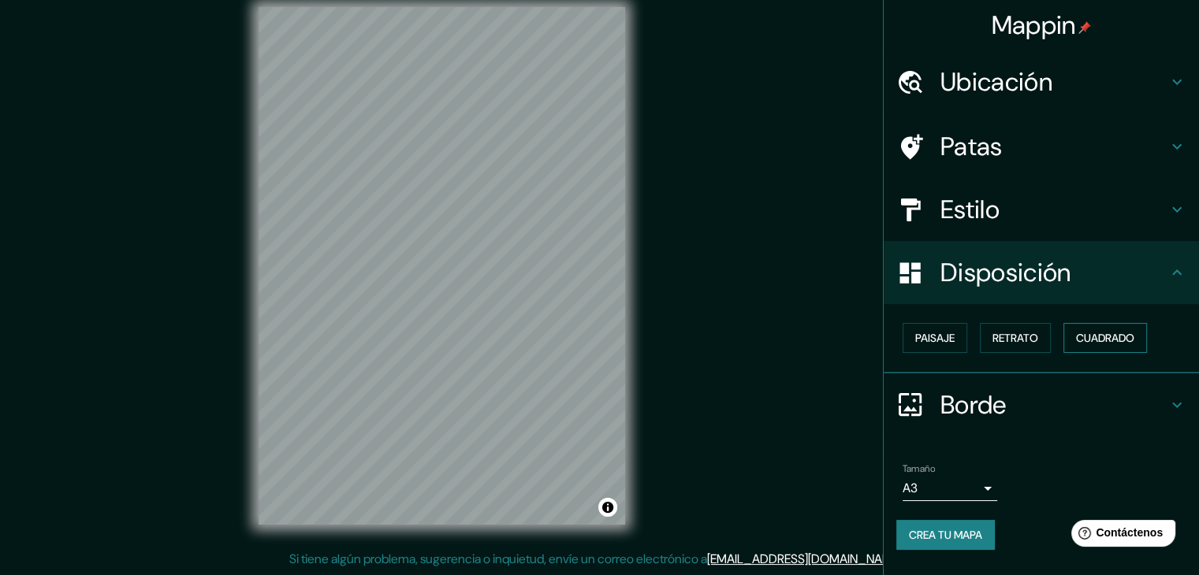
click at [1108, 340] on font "Cuadrado" at bounding box center [1105, 338] width 58 height 14
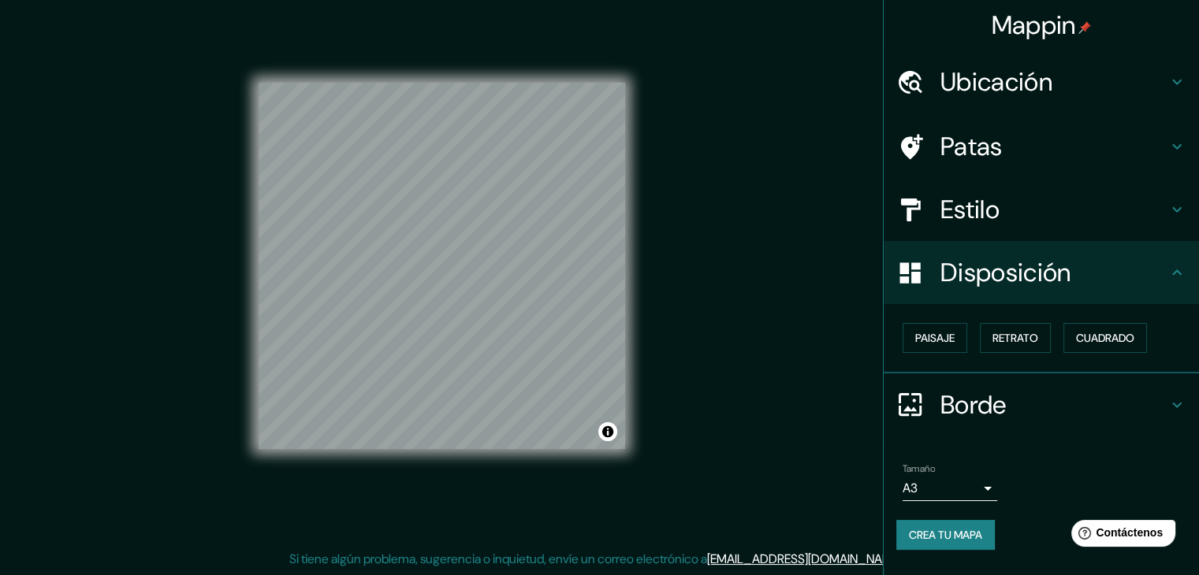
click at [941, 365] on div "Paisaje Retrato Cuadrado" at bounding box center [1040, 338] width 315 height 69
click at [930, 340] on font "Paisaje" at bounding box center [934, 338] width 39 height 14
